Goal: Check status: Check status

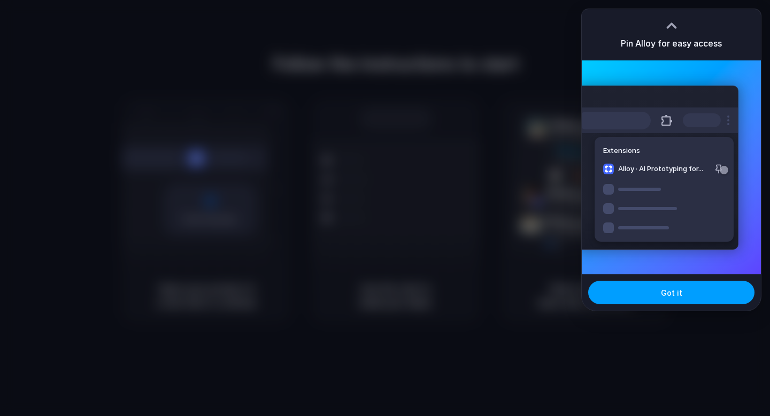
click at [656, 296] on button "Got it" at bounding box center [671, 293] width 166 height 24
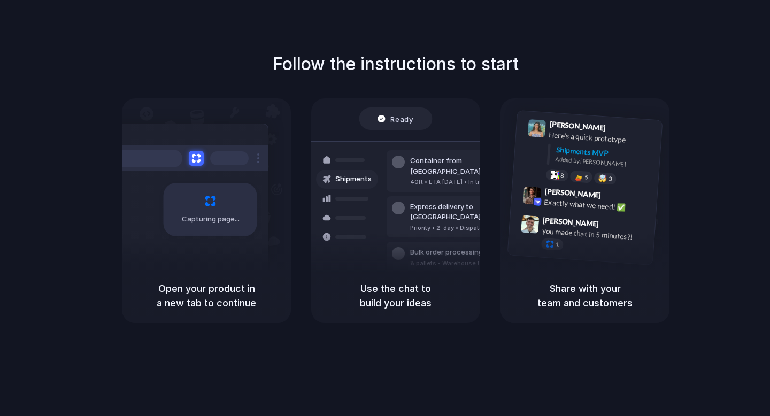
click at [338, 46] on div "Follow the instructions to start Capturing page Open your product in a new tab …" at bounding box center [396, 219] width 792 height 438
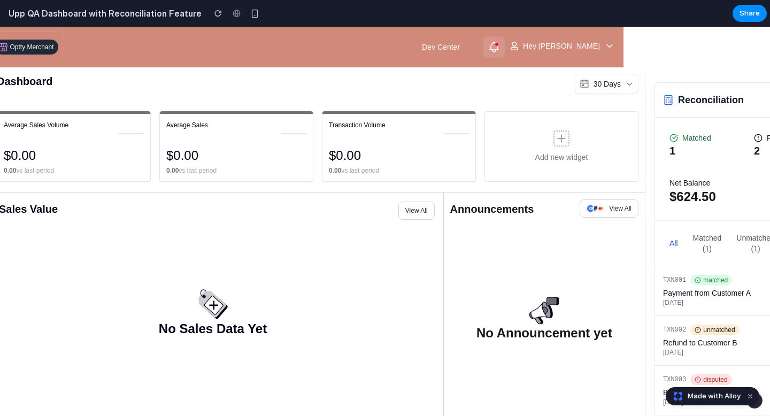
scroll to position [0, 228]
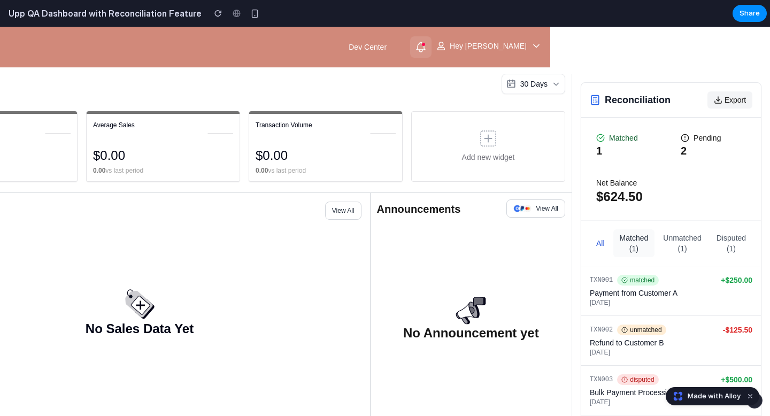
click at [617, 233] on button "matched (1)" at bounding box center [635, 244] width 42 height 28
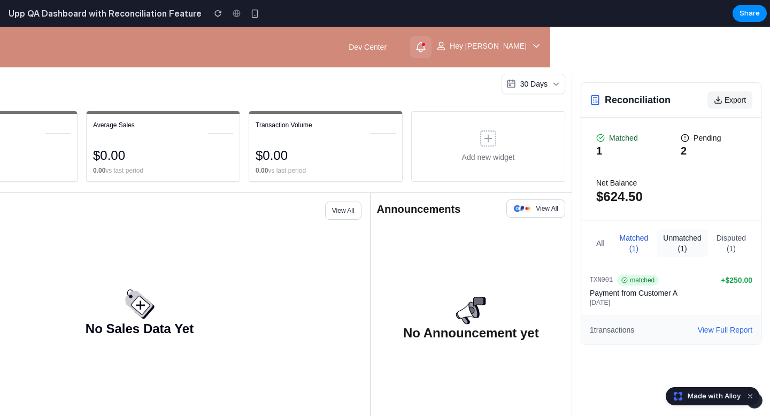
click at [681, 237] on button "unmatched (1)" at bounding box center [682, 244] width 51 height 28
click at [728, 237] on button "disputed (1)" at bounding box center [731, 244] width 42 height 28
click at [591, 246] on button "all" at bounding box center [600, 244] width 21 height 28
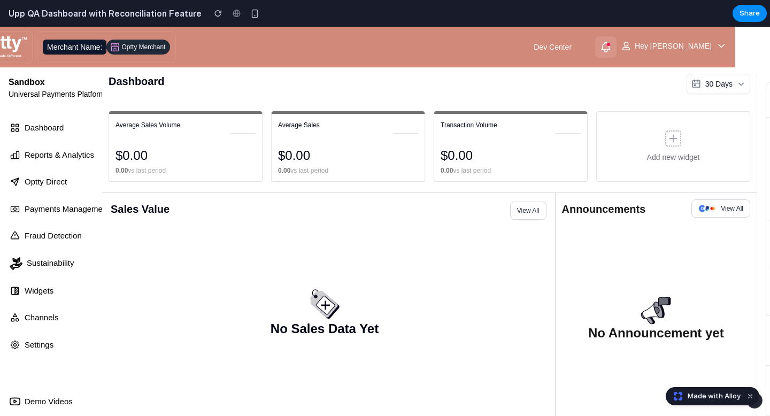
scroll to position [0, 0]
